Goal: Information Seeking & Learning: Stay updated

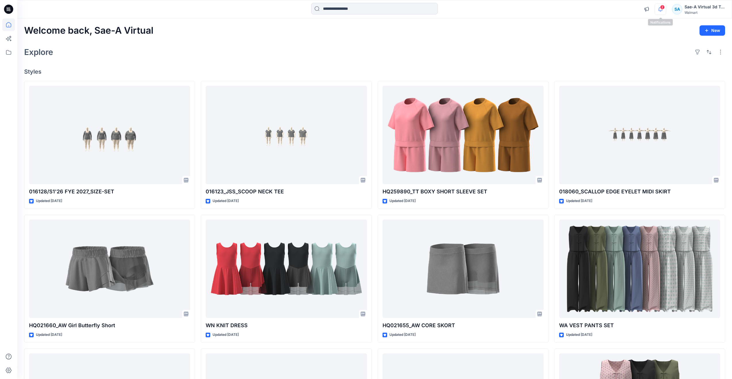
click at [661, 9] on icon "button" at bounding box center [660, 9] width 11 height 12
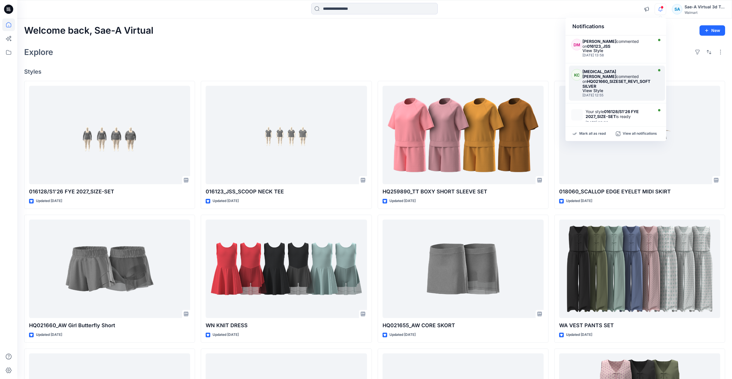
click at [616, 79] on strong "HQ021660_SIZESET_REV1_SOFT SILVER" at bounding box center [616, 84] width 68 height 10
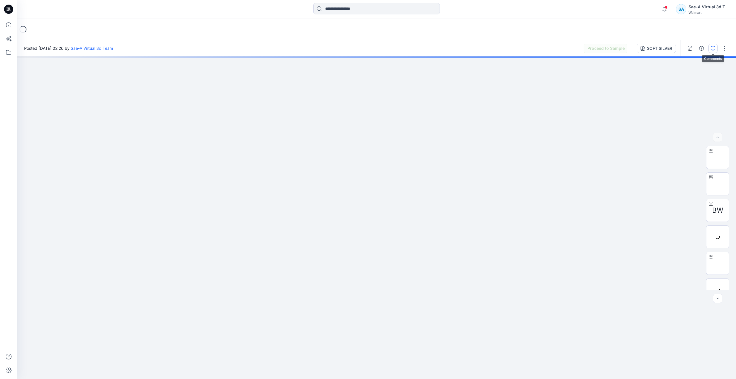
click at [711, 47] on div at bounding box center [678, 198] width 115 height 360
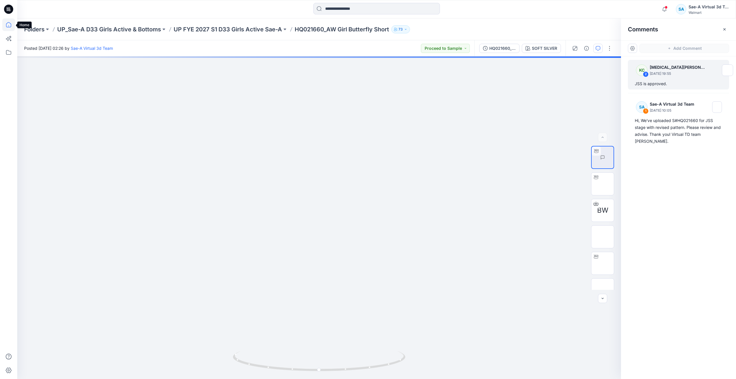
click at [5, 24] on icon at bounding box center [8, 24] width 13 height 13
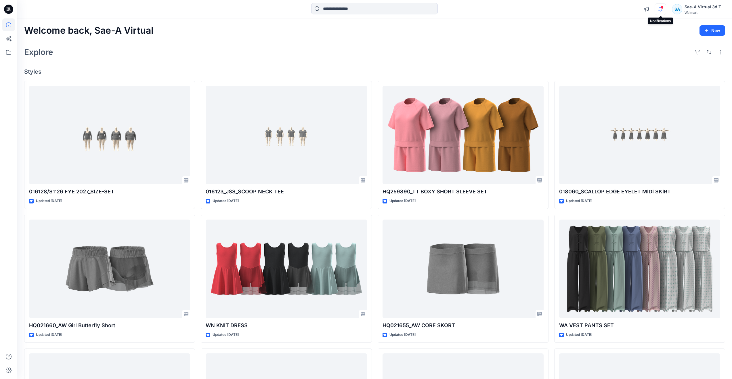
click at [657, 9] on icon "button" at bounding box center [660, 9] width 11 height 12
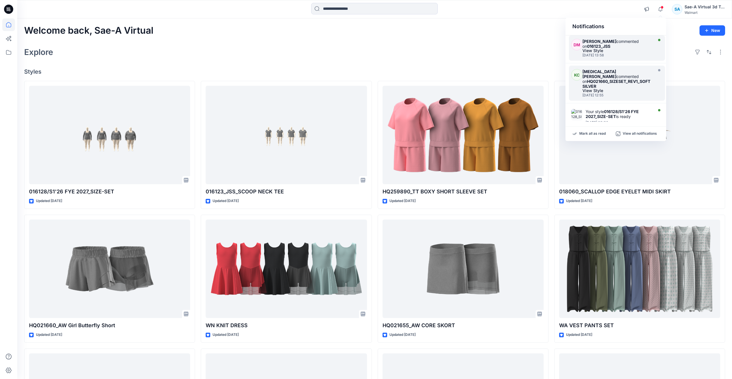
click at [607, 43] on strong "[PERSON_NAME]" at bounding box center [599, 41] width 34 height 5
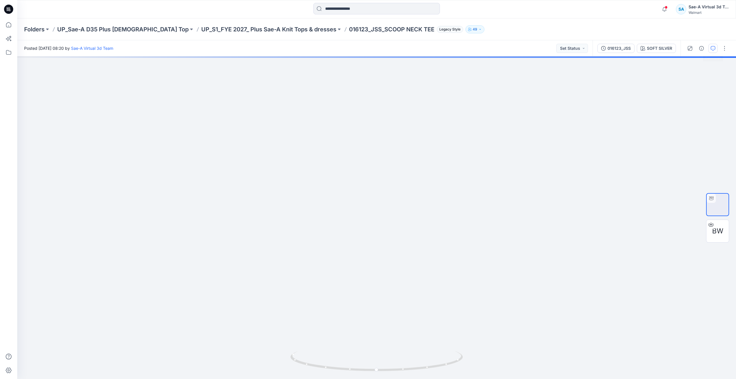
click at [717, 46] on button "button" at bounding box center [713, 48] width 9 height 9
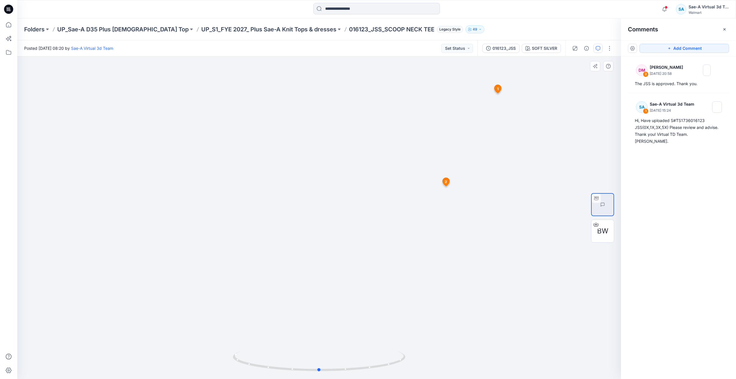
click at [347, 277] on div at bounding box center [319, 217] width 604 height 322
drag, startPoint x: 320, startPoint y: 371, endPoint x: 172, endPoint y: 335, distance: 152.3
click at [172, 335] on div at bounding box center [319, 217] width 604 height 322
click at [659, 12] on button "button" at bounding box center [665, 9] width 12 height 12
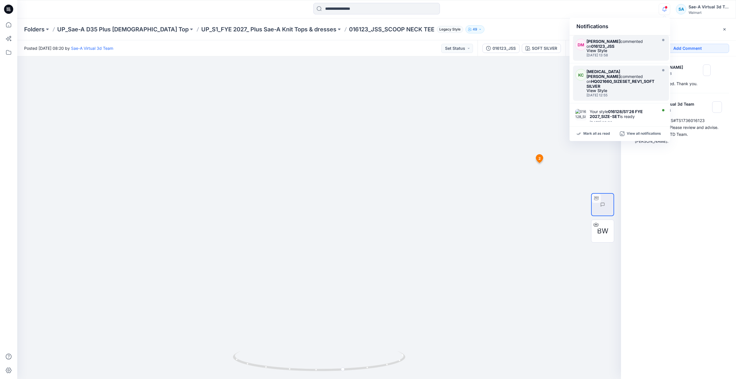
click at [614, 72] on div "Kyra Cobb commented on HQ021660_SIZESET_REV1_SOFT SILVER" at bounding box center [621, 79] width 69 height 20
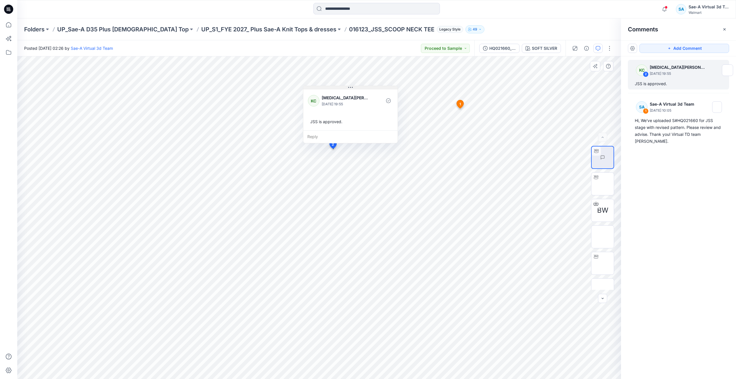
drag, startPoint x: 364, startPoint y: 154, endPoint x: 343, endPoint y: 88, distance: 69.1
click at [343, 88] on button at bounding box center [350, 87] width 94 height 3
click at [6, 24] on icon at bounding box center [8, 24] width 5 height 5
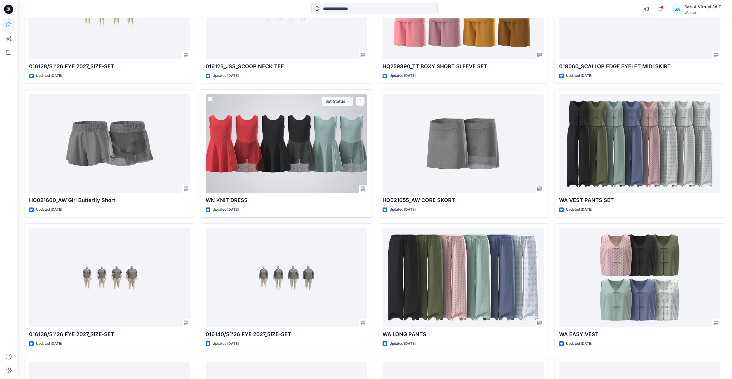
scroll to position [39, 0]
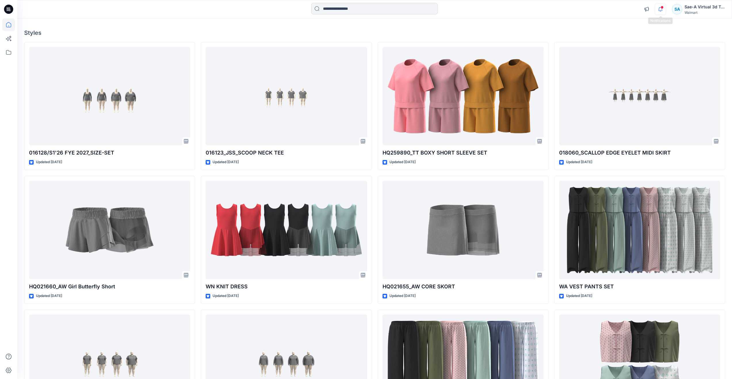
click at [658, 5] on icon "button" at bounding box center [660, 9] width 11 height 12
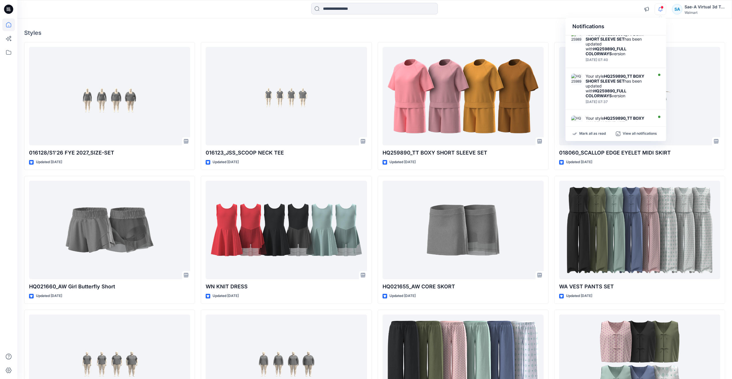
scroll to position [115, 0]
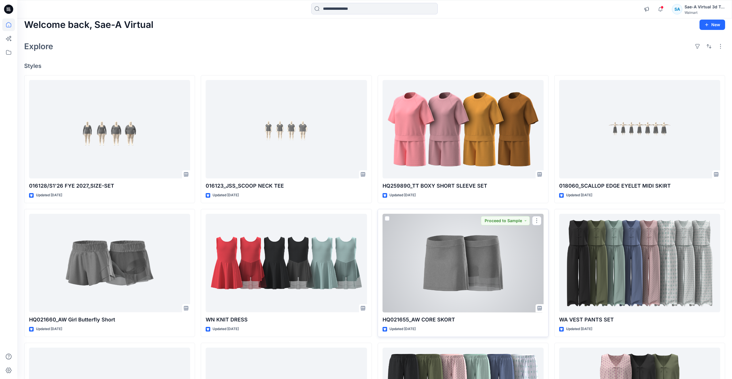
scroll to position [0, 0]
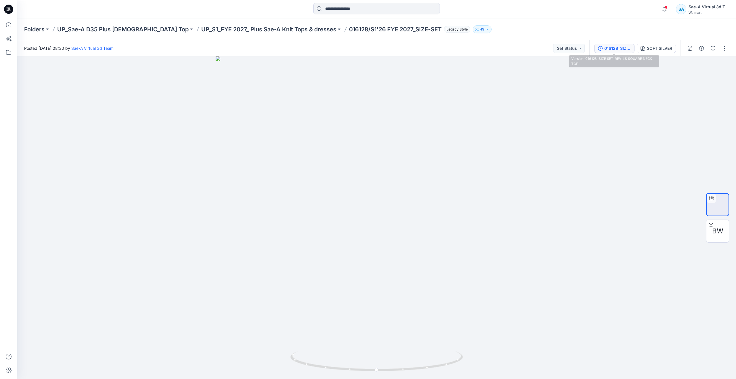
click at [617, 52] on button "016128_SIZE SET_REV_LS SQUARE NECK TOP" at bounding box center [615, 48] width 40 height 9
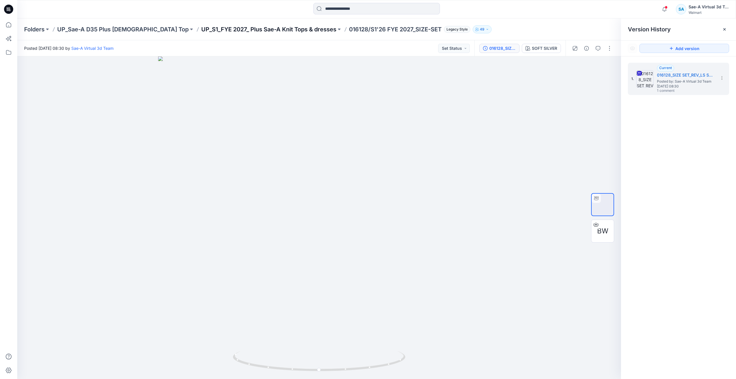
click at [201, 29] on p "UP_S1_FYE 2027_ Plus Sae-A Knit Tops & dresses" at bounding box center [268, 29] width 135 height 8
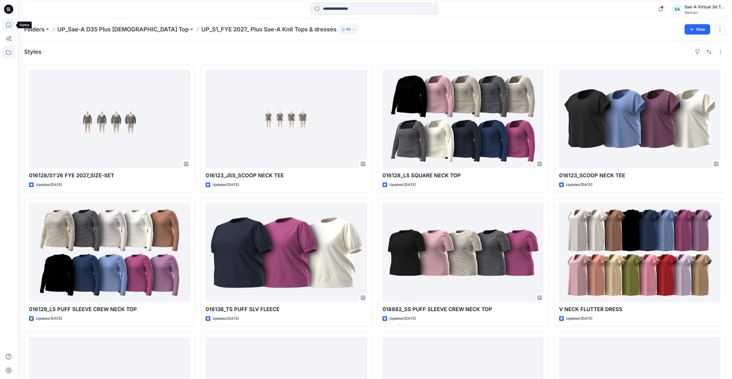
click at [7, 26] on icon at bounding box center [8, 24] width 13 height 13
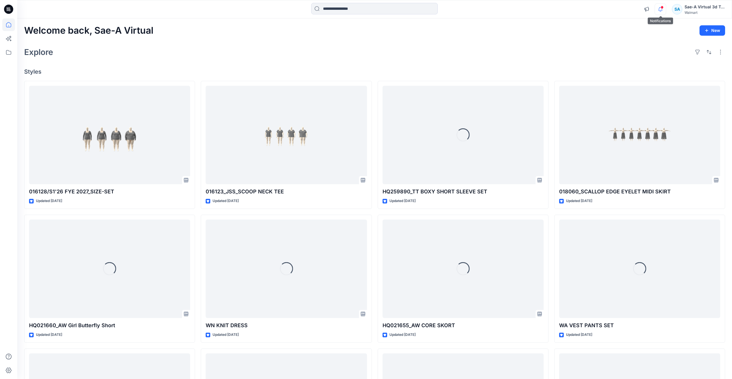
click at [659, 14] on icon "button" at bounding box center [660, 9] width 11 height 12
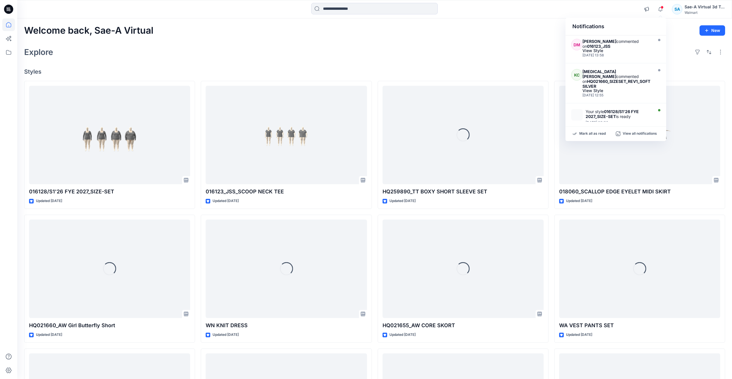
click at [370, 34] on div "Welcome back, Sae-A Virtual New" at bounding box center [374, 30] width 701 height 11
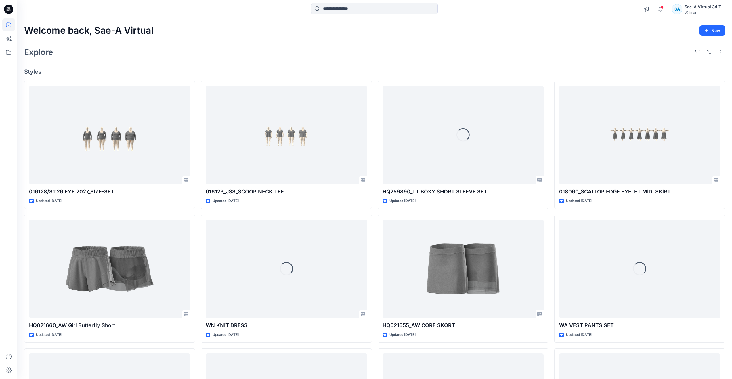
click at [250, 54] on div "Explore" at bounding box center [374, 52] width 701 height 14
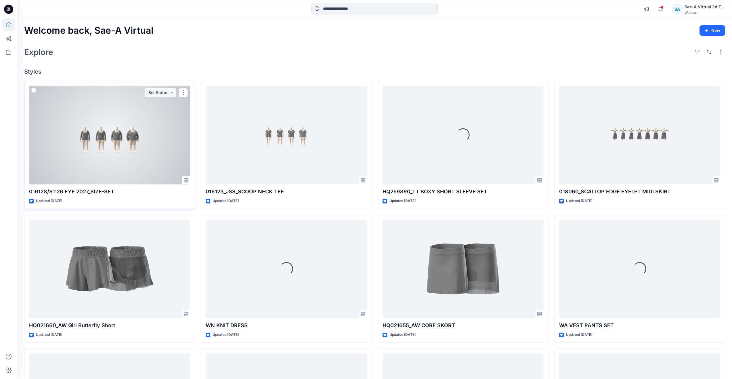
click at [123, 160] on div at bounding box center [109, 135] width 161 height 99
click at [74, 135] on div at bounding box center [109, 135] width 161 height 99
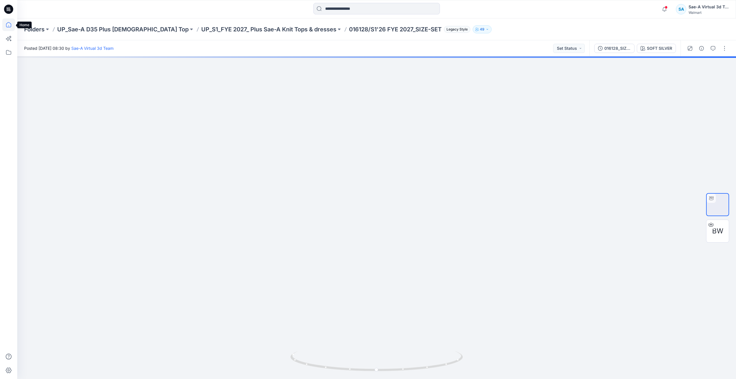
click at [10, 25] on icon at bounding box center [8, 24] width 13 height 13
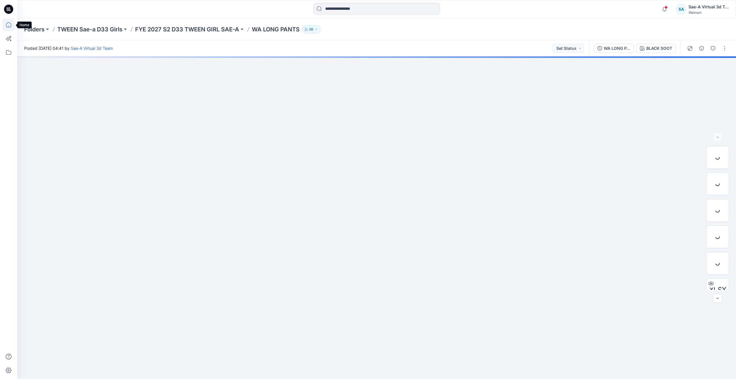
click at [12, 22] on icon at bounding box center [8, 24] width 13 height 13
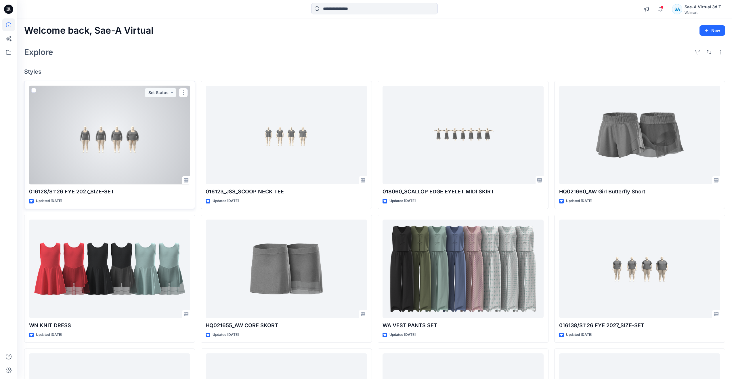
scroll to position [25, 0]
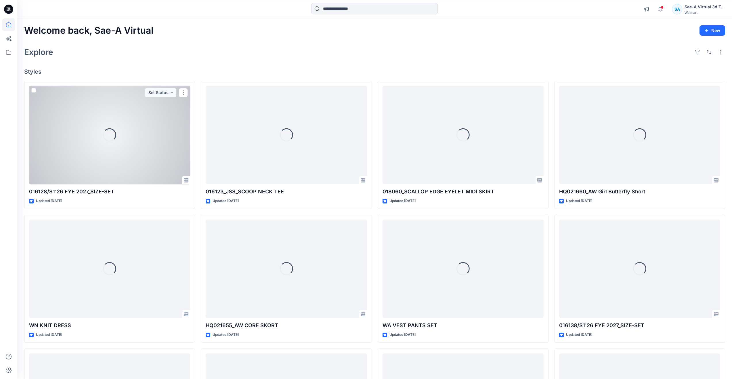
scroll to position [29, 0]
